Goal: Task Accomplishment & Management: Manage account settings

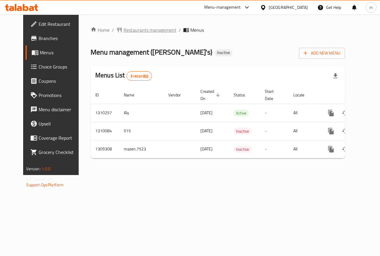
click at [128, 31] on span "Restaurants management" at bounding box center [149, 29] width 53 height 7
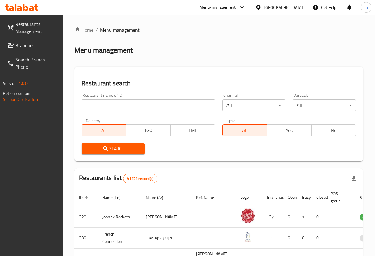
click at [32, 47] on span "Branches" at bounding box center [36, 45] width 42 height 7
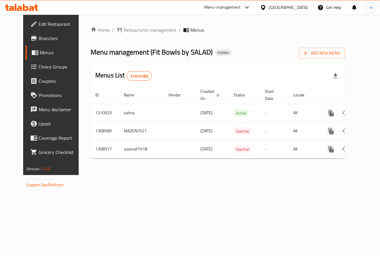
click at [39, 40] on span "Branches" at bounding box center [60, 38] width 43 height 7
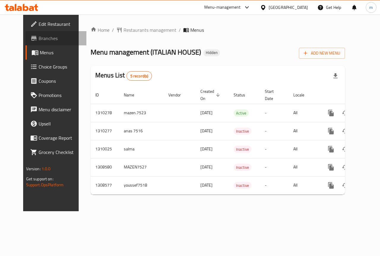
click at [39, 37] on span "Branches" at bounding box center [60, 38] width 43 height 7
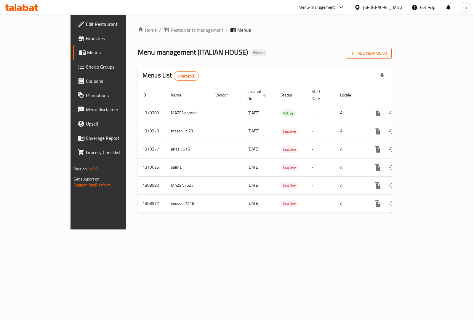
click at [387, 52] on span "Add New Menu" at bounding box center [369, 53] width 36 height 7
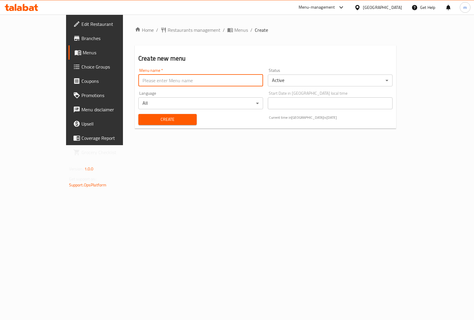
click at [190, 82] on input "text" at bounding box center [200, 80] width 125 height 12
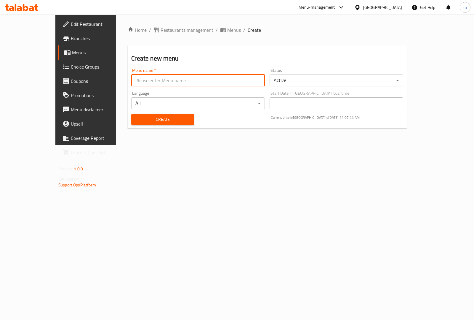
type input "mahmoud"
click at [137, 117] on span "Create" at bounding box center [162, 119] width 53 height 7
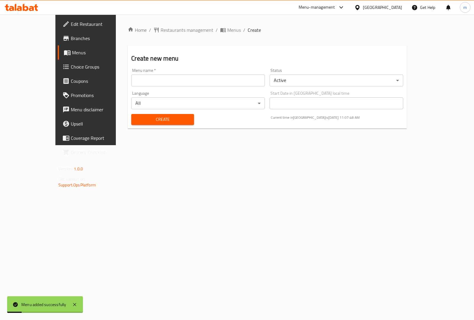
click at [72, 50] on span "Menus" at bounding box center [101, 52] width 58 height 7
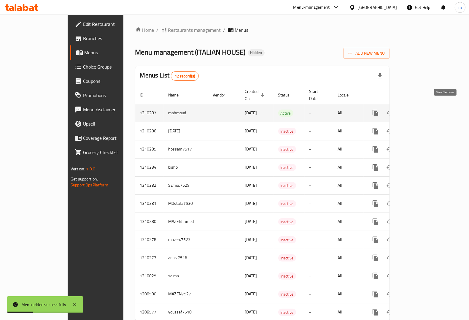
click at [422, 109] on icon "enhanced table" at bounding box center [418, 112] width 7 height 7
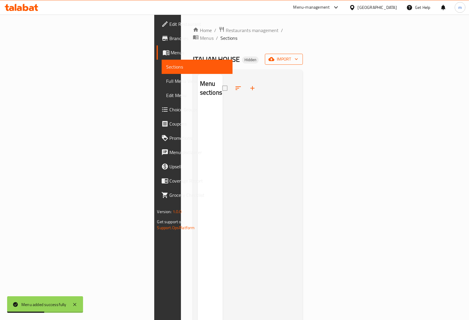
click at [298, 55] on span "import" at bounding box center [284, 58] width 28 height 7
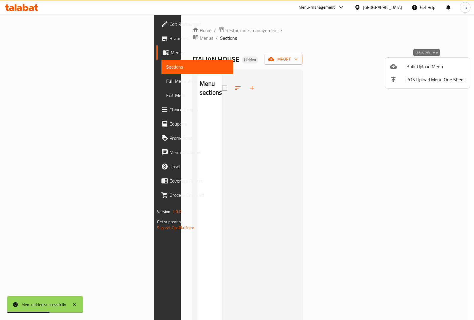
click at [419, 63] on span "Bulk Upload Menu" at bounding box center [436, 66] width 59 height 7
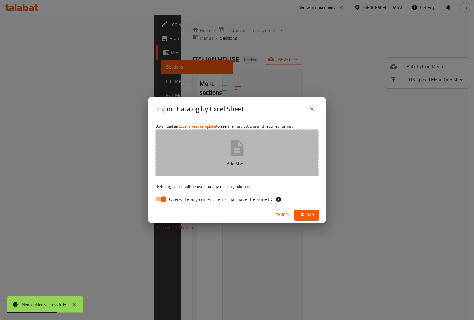
click at [252, 151] on button "Add Sheet" at bounding box center [237, 152] width 164 height 47
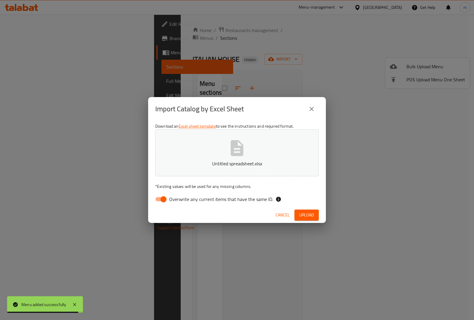
click at [164, 198] on input "Overwrite any current items that have the same ID." at bounding box center [164, 198] width 34 height 11
checkbox input "false"
click at [308, 216] on span "Upload" at bounding box center [307, 214] width 15 height 7
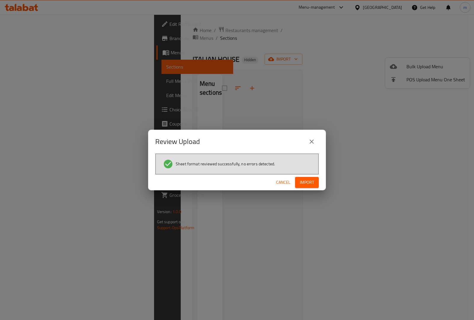
click at [301, 184] on span "Import" at bounding box center [307, 182] width 14 height 7
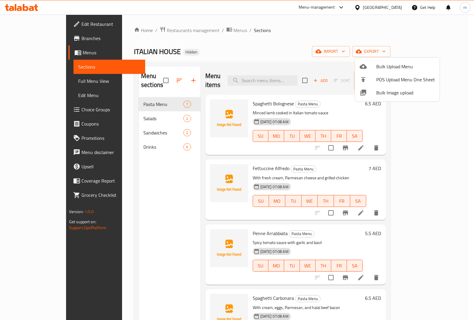
click at [310, 34] on div at bounding box center [237, 160] width 474 height 320
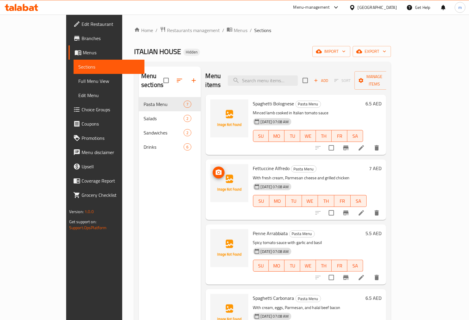
scroll to position [74, 0]
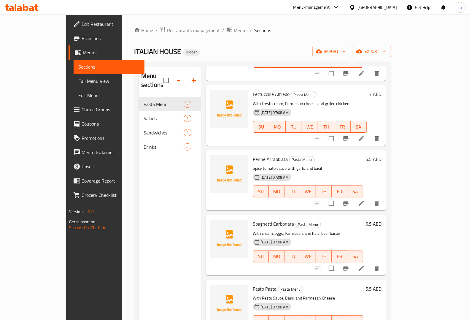
click at [78, 77] on span "Full Menu View" at bounding box center [108, 80] width 61 height 7
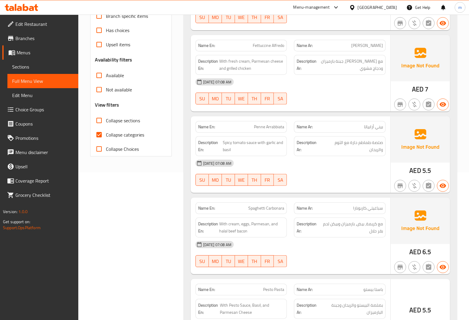
scroll to position [148, 0]
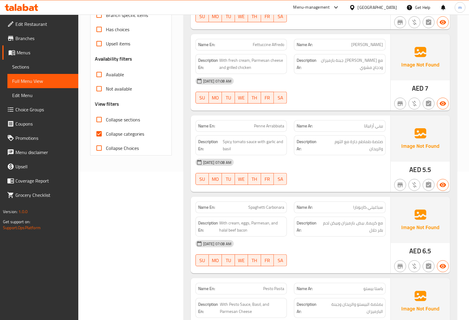
click at [100, 133] on input "Collapse categories" at bounding box center [99, 134] width 14 height 14
checkbox input "false"
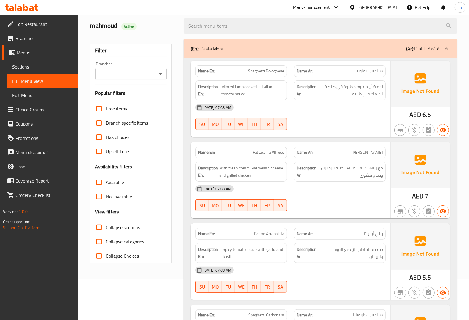
scroll to position [0, 0]
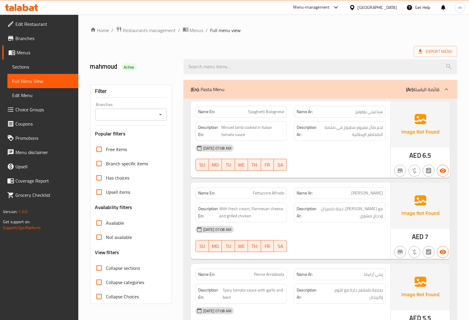
click at [42, 66] on span "Sections" at bounding box center [42, 66] width 61 height 7
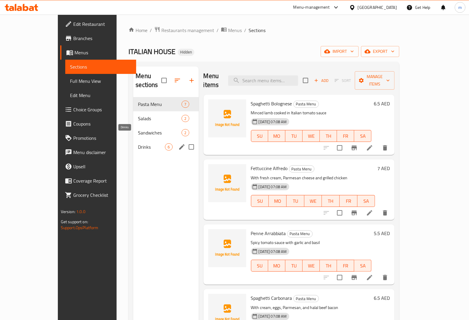
click at [138, 143] on span "Drinks" at bounding box center [151, 146] width 27 height 7
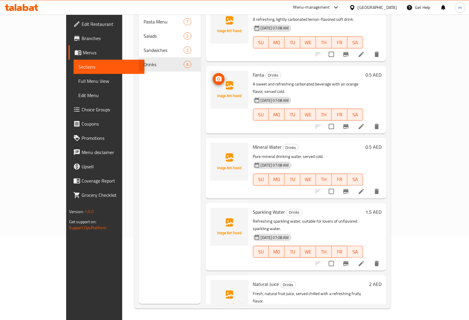
scroll to position [83, 0]
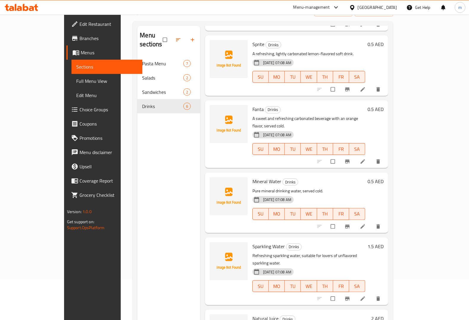
scroll to position [83, 0]
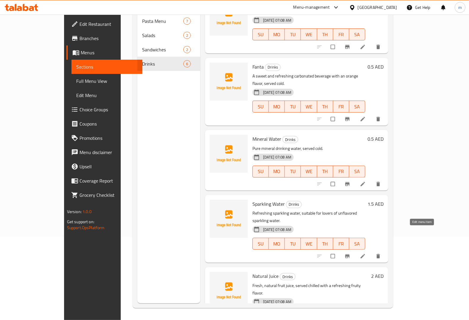
click at [366, 253] on icon at bounding box center [363, 256] width 6 height 6
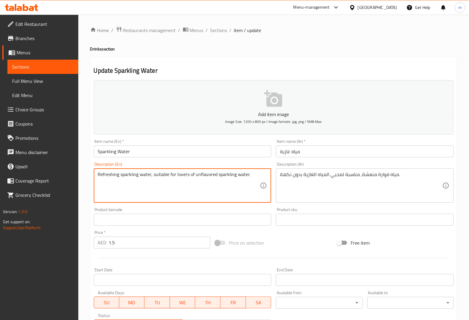
drag, startPoint x: 216, startPoint y: 173, endPoint x: 246, endPoint y: 177, distance: 29.2
click at [223, 186] on textarea "Refreshing sparkling water, suitable for lovers of unflavored sparkling water." at bounding box center [179, 185] width 162 height 28
drag, startPoint x: 217, startPoint y: 174, endPoint x: 247, endPoint y: 173, distance: 30.0
click at [247, 173] on textarea "Refreshing sparkling water, suitable for lovers of unflavored sparkling water." at bounding box center [179, 185] width 162 height 28
paste textarea "Seltzer W"
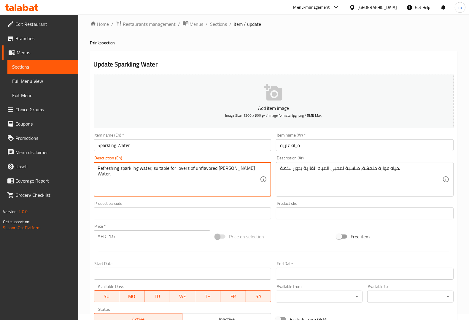
scroll to position [93, 0]
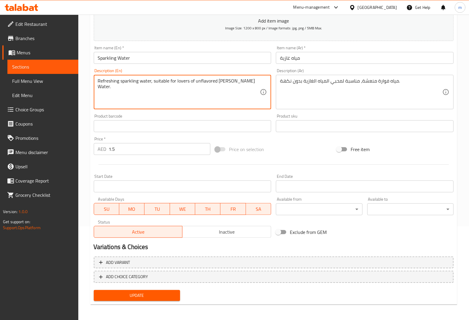
type textarea "Refreshing sparkling water, suitable for lovers of unflavored Seltzer Water."
click at [152, 292] on span "Update" at bounding box center [136, 295] width 77 height 7
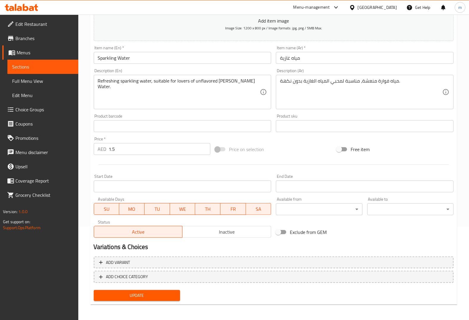
click at [23, 67] on span "Sections" at bounding box center [42, 66] width 61 height 7
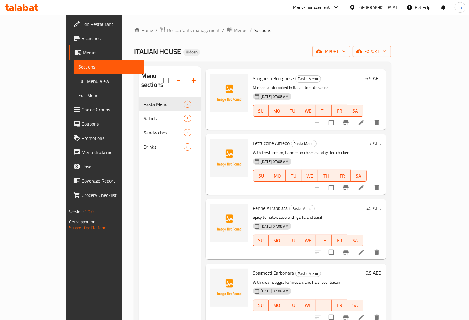
scroll to position [37, 0]
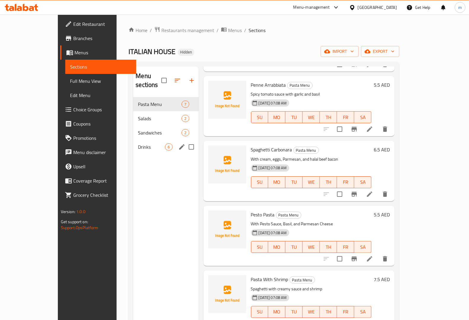
drag, startPoint x: 130, startPoint y: 141, endPoint x: 134, endPoint y: 139, distance: 5.0
click at [138, 143] on span "Drinks" at bounding box center [151, 146] width 27 height 7
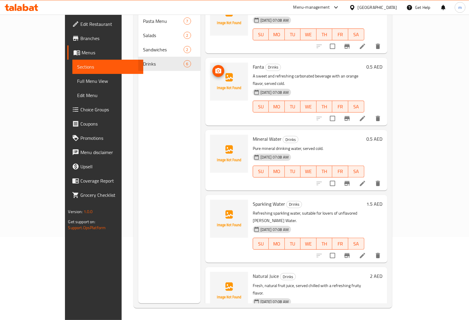
scroll to position [46, 0]
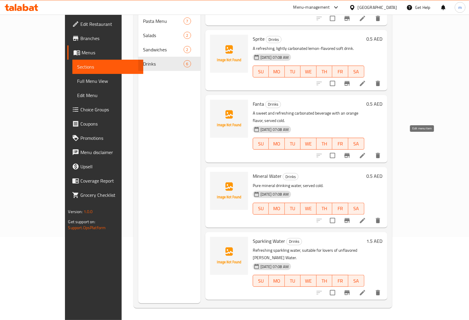
click at [366, 152] on icon at bounding box center [362, 155] width 7 height 7
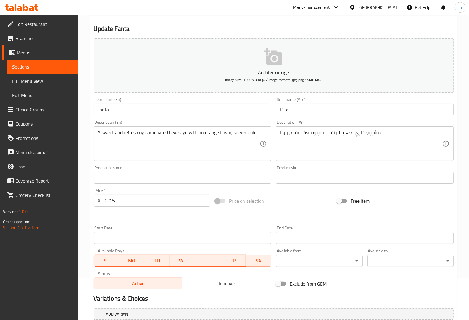
scroll to position [93, 0]
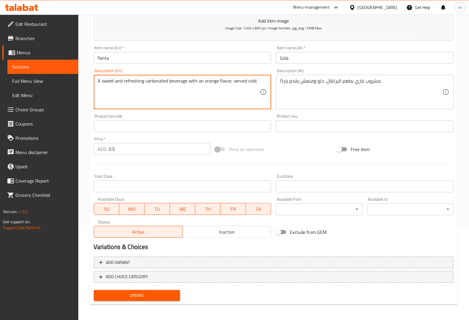
drag, startPoint x: 144, startPoint y: 80, endPoint x: 187, endPoint y: 80, distance: 43.0
paste textarea "Soft Drink"
click at [143, 79] on textarea "A sweet and refreshingSoft Drink with an orange flavor, served cold." at bounding box center [179, 92] width 162 height 28
click at [238, 83] on textarea "A sweet and refreshing Soft Drink with an orange flavor, served cold." at bounding box center [179, 92] width 162 height 28
type textarea "A sweet and refreshing Soft Drink with an orange flavor, served cold."
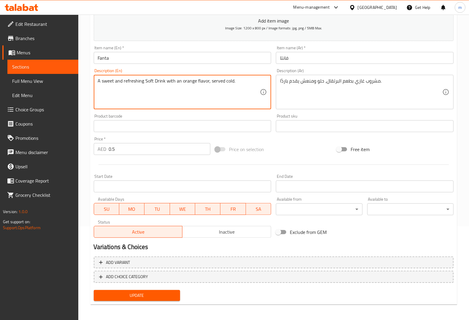
click at [174, 292] on span "Update" at bounding box center [136, 295] width 77 height 7
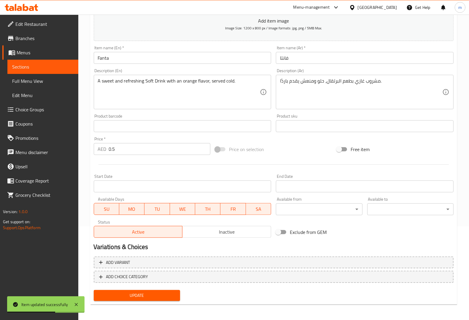
click at [59, 64] on span "Sections" at bounding box center [42, 66] width 61 height 7
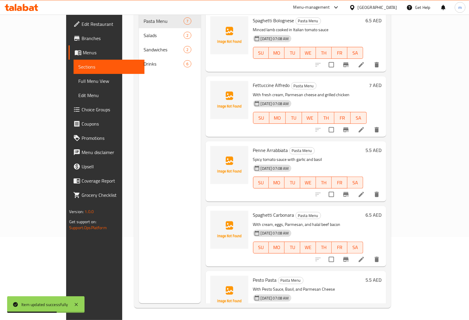
scroll to position [83, 0]
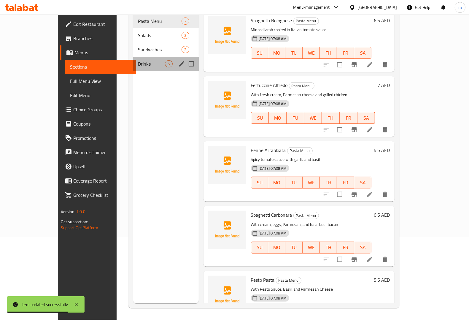
click at [133, 59] on div "Drinks 6" at bounding box center [165, 64] width 65 height 14
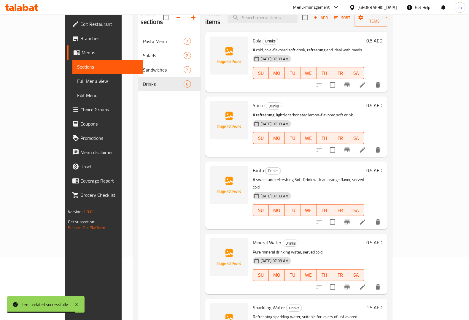
scroll to position [46, 0]
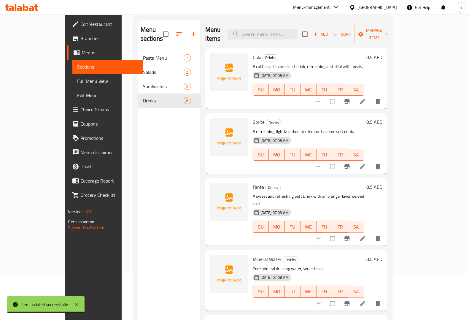
click at [371, 162] on li at bounding box center [362, 166] width 17 height 11
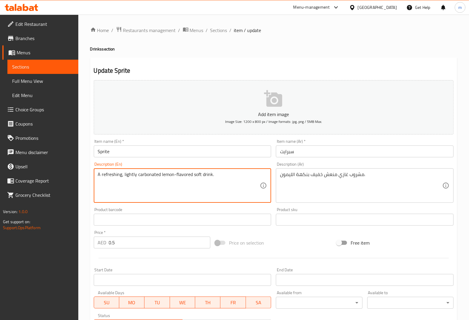
drag, startPoint x: 137, startPoint y: 174, endPoint x: 160, endPoint y: 174, distance: 22.2
paste textarea "Soft Drink"
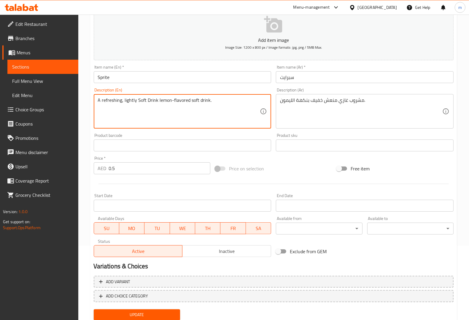
scroll to position [93, 0]
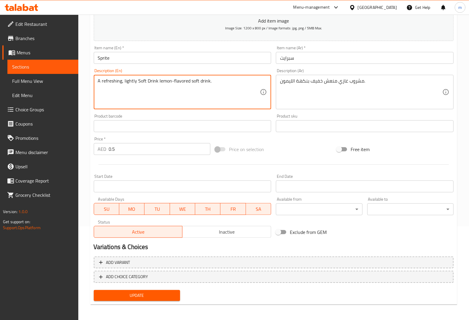
type textarea "A refreshing, lightly Soft Drink lemon-flavored soft drink."
click at [152, 294] on span "Update" at bounding box center [136, 295] width 77 height 7
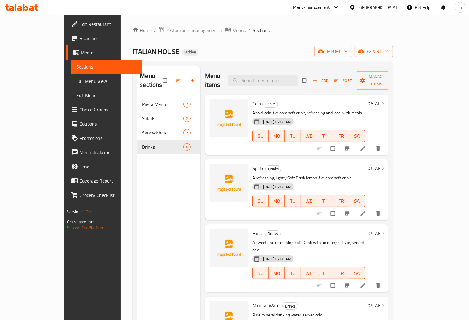
click at [251, 44] on div "Home / Restaurants management / Menus / Sections ITALIAN HOUSE Hidden import ex…" at bounding box center [263, 208] width 260 height 364
click at [249, 47] on div "ITALIAN HOUSE Hidden import export" at bounding box center [263, 51] width 260 height 11
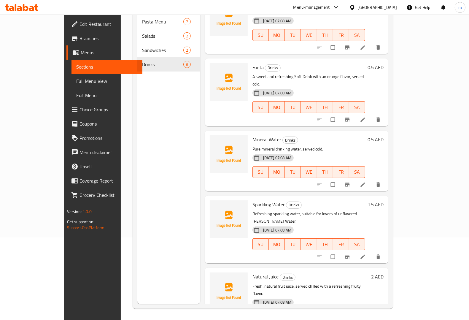
scroll to position [83, 0]
click at [252, 199] on span "Sparkling Water" at bounding box center [268, 203] width 32 height 9
click at [372, 251] on li at bounding box center [363, 255] width 17 height 9
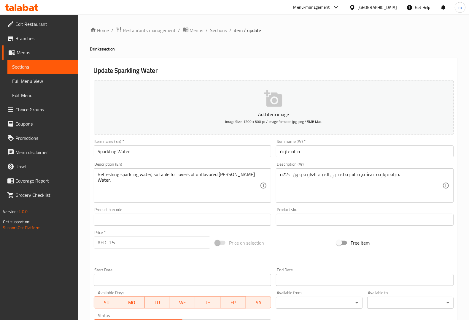
click at [115, 146] on input "Sparkling Water" at bounding box center [183, 151] width 178 height 12
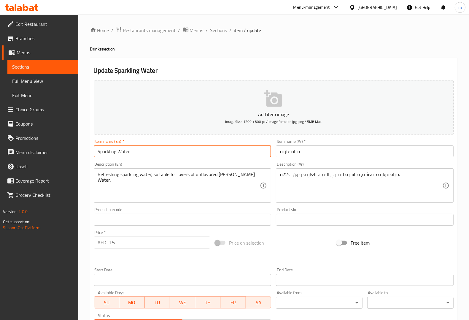
click at [115, 146] on input "Sparkling Water" at bounding box center [183, 151] width 178 height 12
paste input "eltzer"
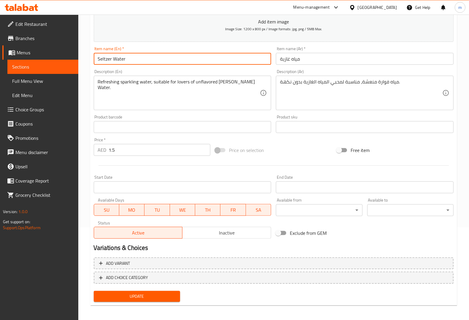
scroll to position [93, 0]
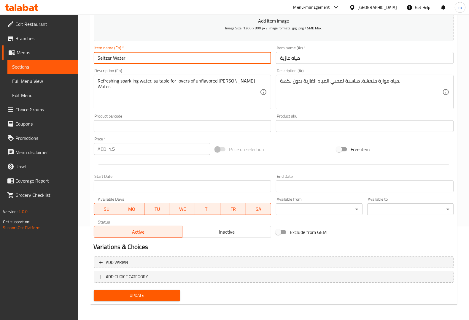
type input "Seltzer Water"
click at [153, 297] on span "Update" at bounding box center [136, 295] width 77 height 7
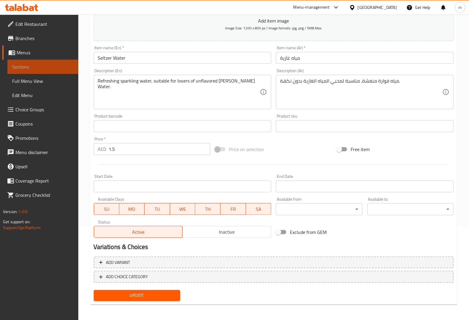
click at [36, 63] on span "Sections" at bounding box center [42, 66] width 61 height 7
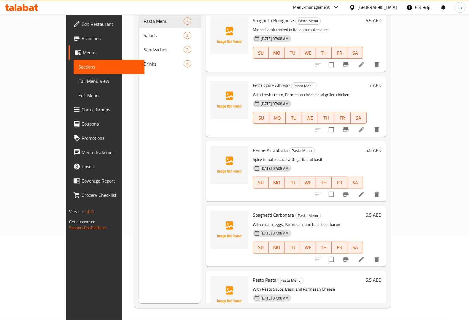
scroll to position [83, 0]
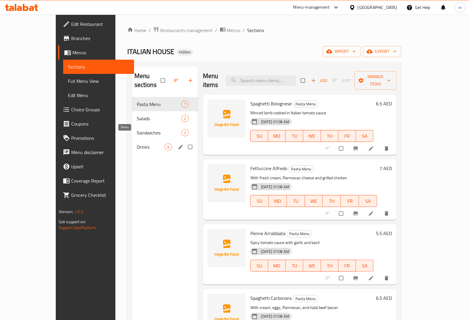
click at [137, 143] on span "Drinks" at bounding box center [151, 146] width 28 height 7
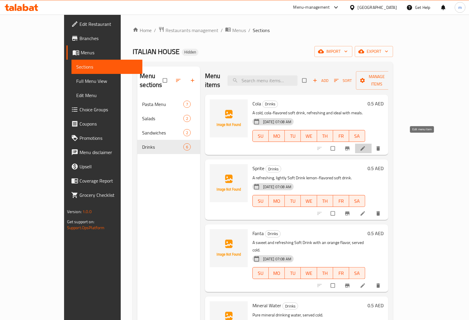
click at [365, 146] on icon at bounding box center [363, 148] width 4 height 4
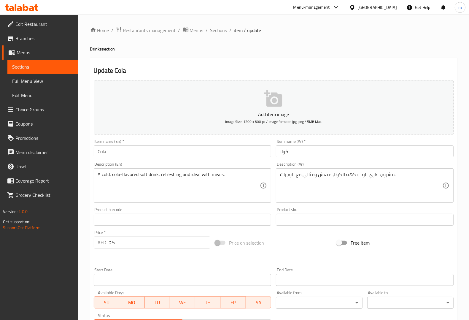
click at [212, 173] on textarea "A cold, cola-flavored soft drink, refreshing and ideal with meals." at bounding box center [179, 185] width 162 height 28
paste textarea "perfect"
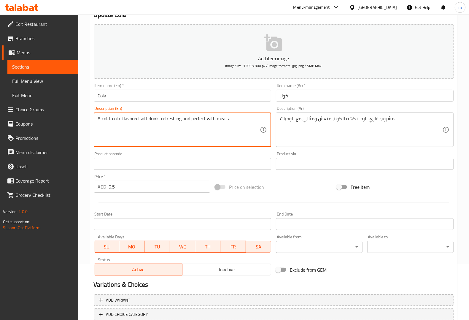
scroll to position [93, 0]
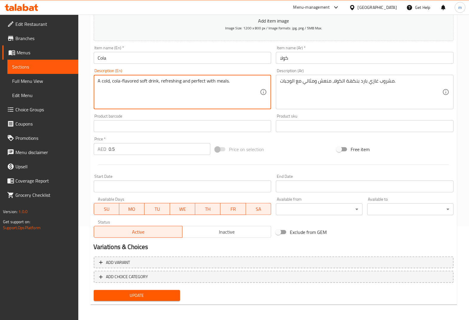
type textarea "A cold, cola-flavored soft drink, refreshing and perfect with meals."
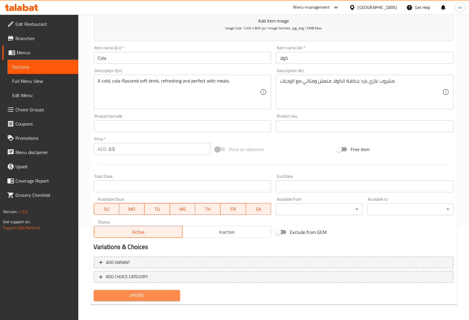
click at [143, 294] on span "Update" at bounding box center [136, 295] width 77 height 7
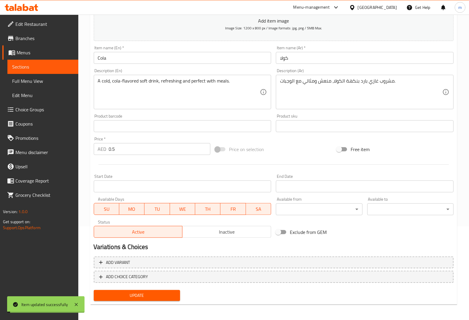
click at [35, 67] on span "Sections" at bounding box center [42, 66] width 61 height 7
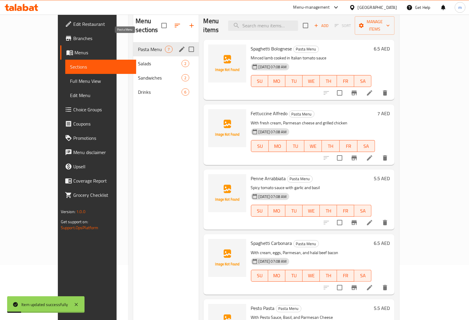
scroll to position [46, 0]
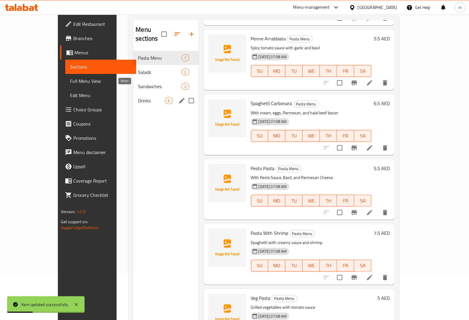
click at [138, 97] on span "Drinks" at bounding box center [151, 100] width 27 height 7
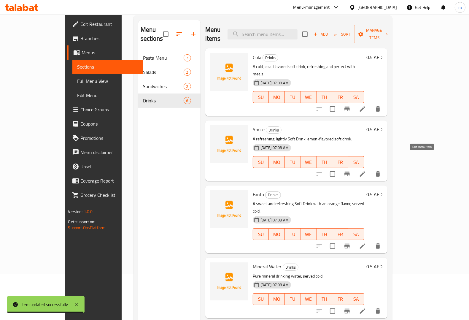
click at [366, 170] on icon at bounding box center [362, 173] width 7 height 7
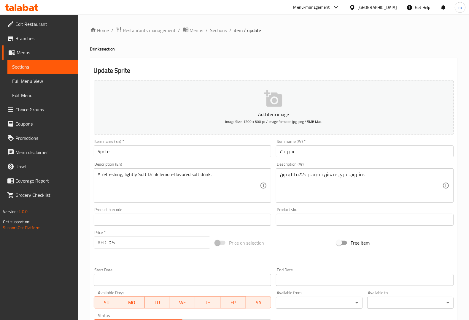
click at [150, 171] on div "A refreshing, lightly Soft Drink lemon-flavored soft drink. Description (En)" at bounding box center [183, 185] width 178 height 34
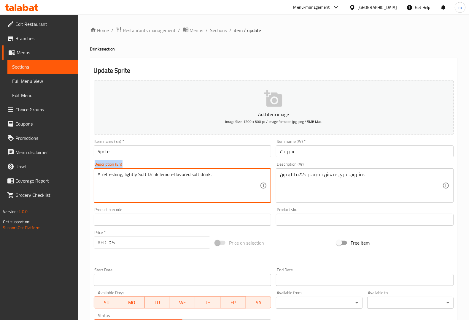
click at [150, 171] on div "A refreshing, lightly Soft Drink lemon-flavored soft drink. Description (En)" at bounding box center [183, 185] width 178 height 34
click at [150, 177] on textarea "A refreshing, lightly Soft Drink lemon-flavored soft drink." at bounding box center [179, 185] width 162 height 28
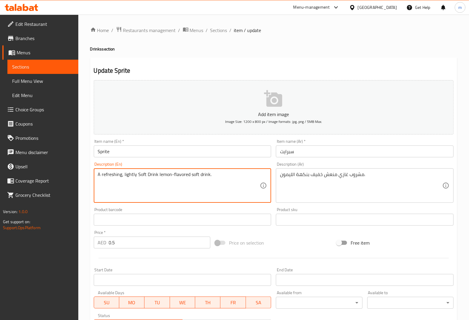
paste textarea "light, refreshing soft drink flavored with lemon"
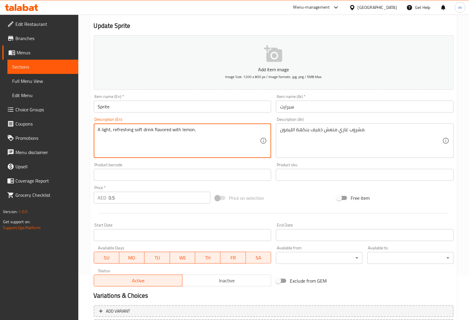
scroll to position [93, 0]
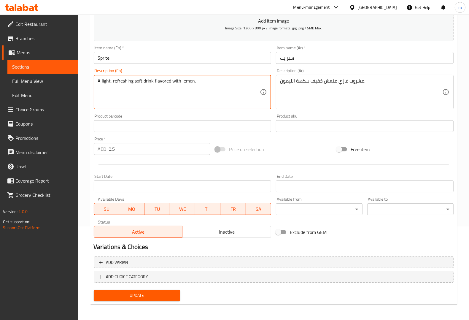
type textarea "A light, refreshing soft drink flavored with lemon."
click at [147, 296] on span "Update" at bounding box center [136, 295] width 77 height 7
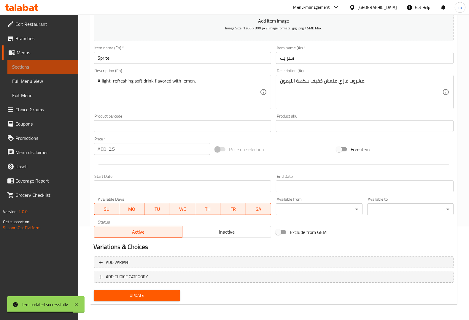
click at [48, 70] on span "Sections" at bounding box center [42, 66] width 61 height 7
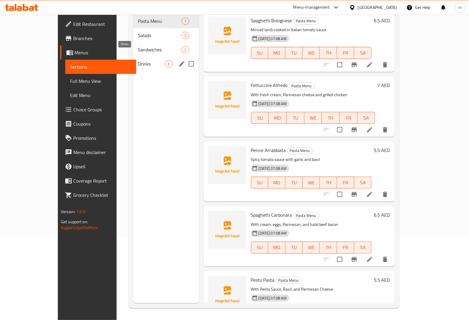
click at [138, 60] on span "Drinks" at bounding box center [151, 63] width 27 height 7
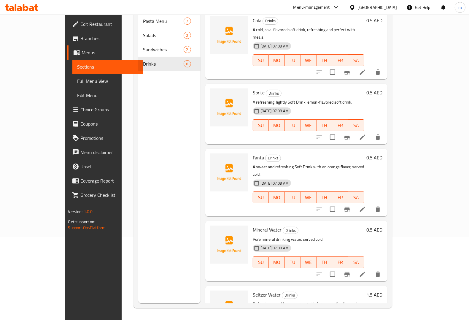
click at [366, 206] on icon at bounding box center [362, 209] width 7 height 7
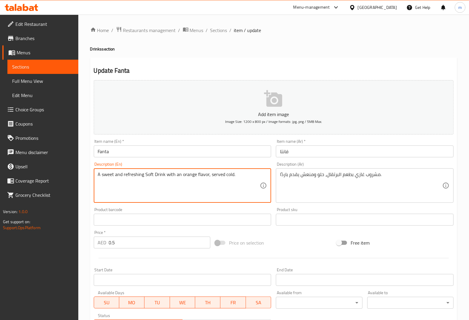
click at [187, 177] on textarea "A sweet and refreshing Soft Drink with an orange flavor, served cold." at bounding box center [179, 185] width 162 height 28
paste textarea "n orange-flavored soft drink, sweet and refreshing"
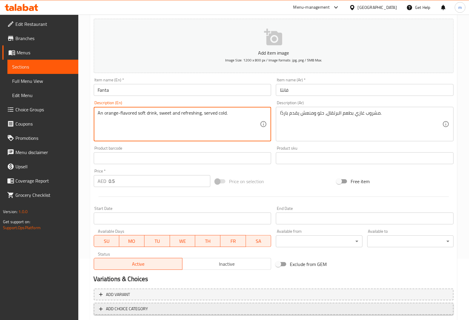
scroll to position [93, 0]
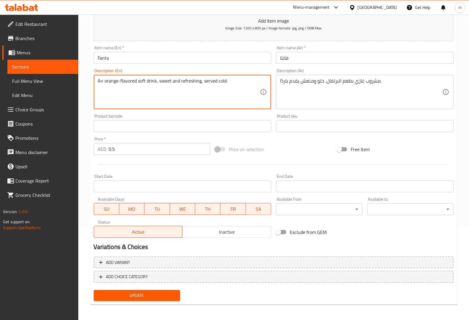
type textarea "An orange-flavored soft drink, sweet and refreshing, served cold."
click at [145, 297] on span "Update" at bounding box center [136, 295] width 77 height 7
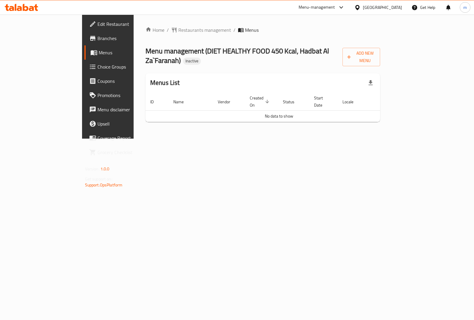
click at [98, 28] on span "Edit Restaurant" at bounding box center [127, 23] width 59 height 7
